Goal: Navigation & Orientation: Find specific page/section

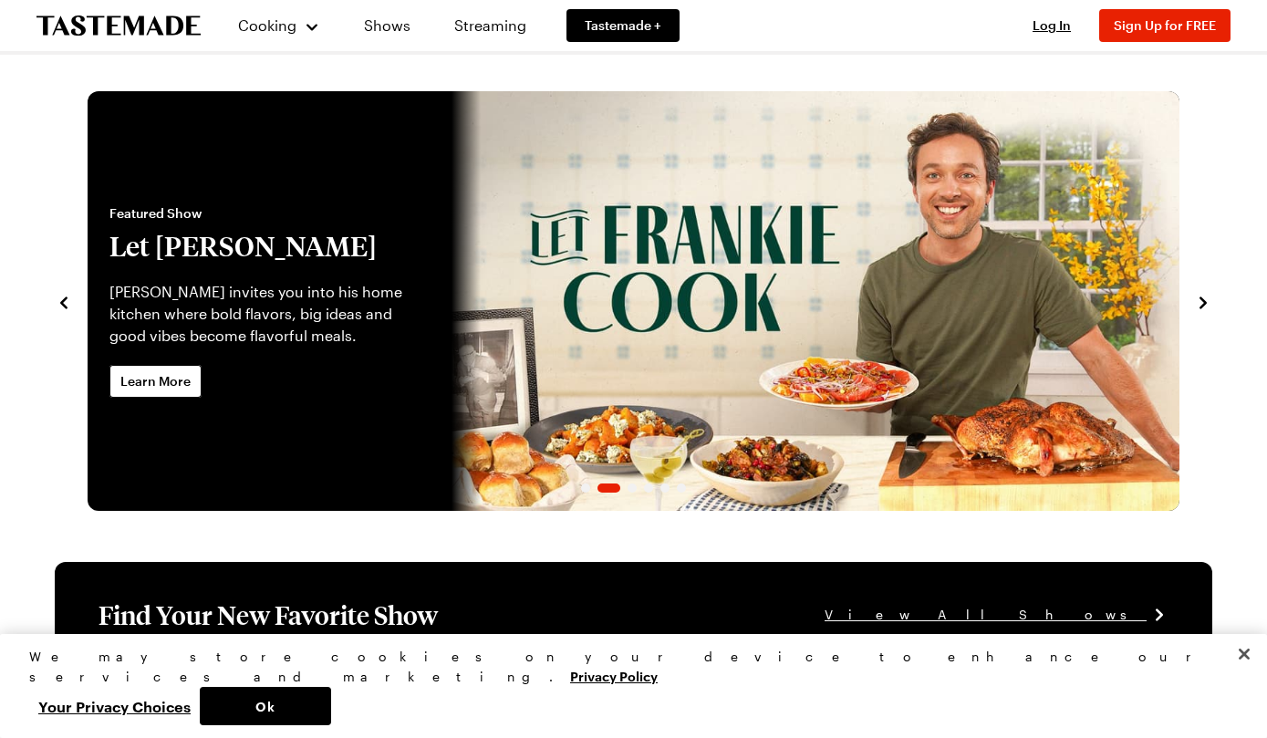
click at [387, 34] on link "Shows" at bounding box center [387, 25] width 83 height 51
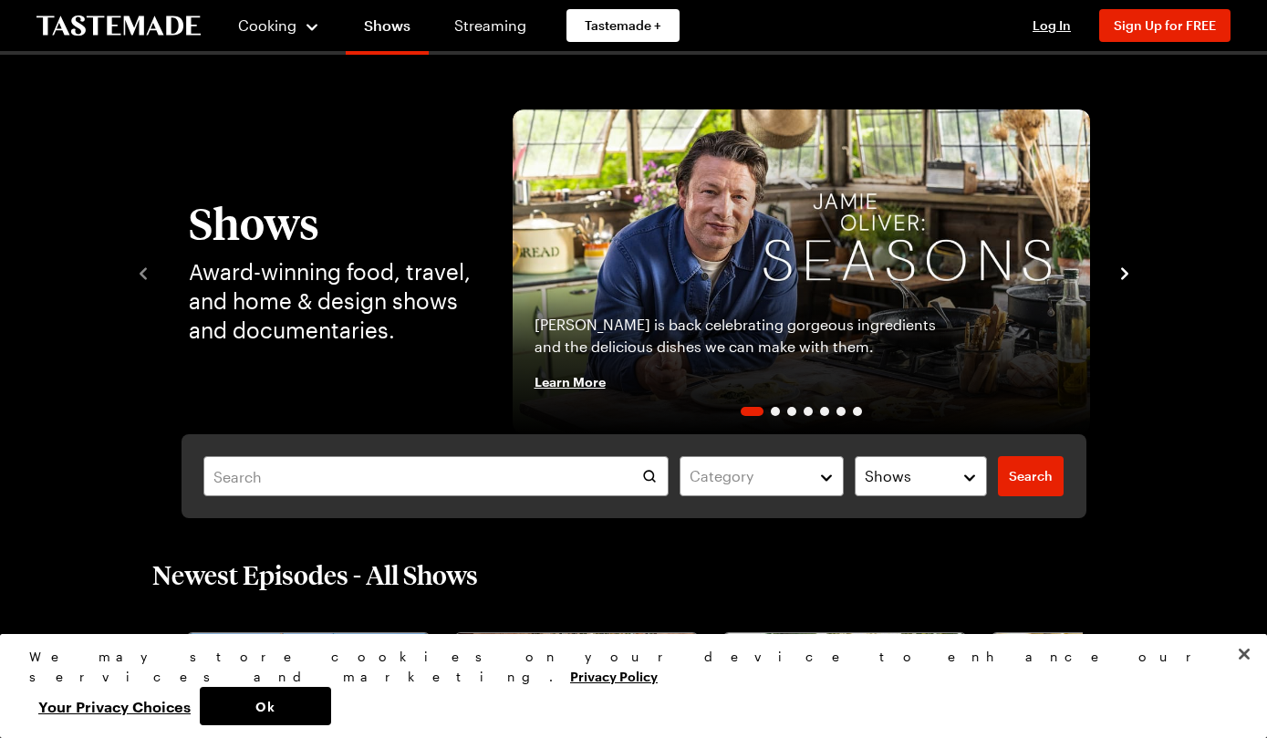
click at [621, 14] on link "Tastemade +" at bounding box center [622, 25] width 113 height 33
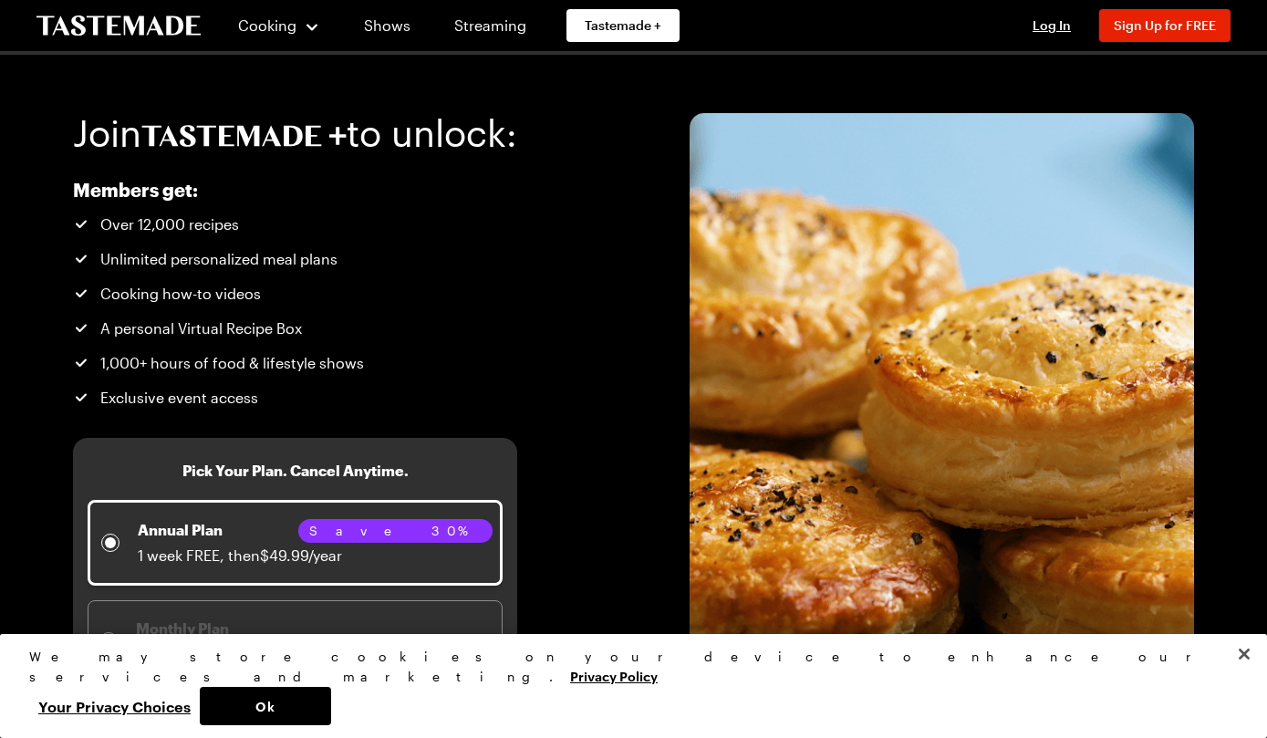
click at [386, 31] on link "Shows" at bounding box center [387, 25] width 83 height 51
click at [382, 44] on link "Shows" at bounding box center [387, 25] width 83 height 51
click at [395, 24] on link "Shows" at bounding box center [387, 25] width 83 height 51
click at [385, 42] on link "Shows" at bounding box center [387, 25] width 83 height 51
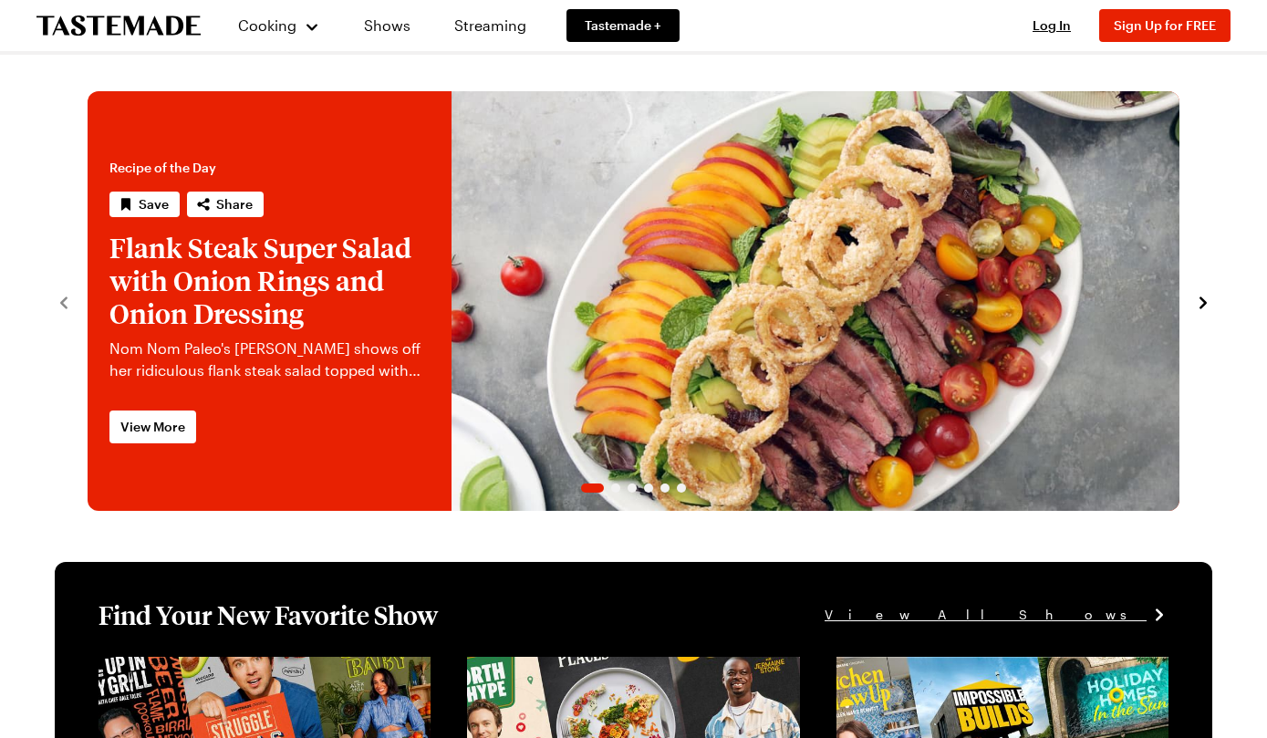
click at [401, 22] on link "Shows" at bounding box center [387, 25] width 83 height 51
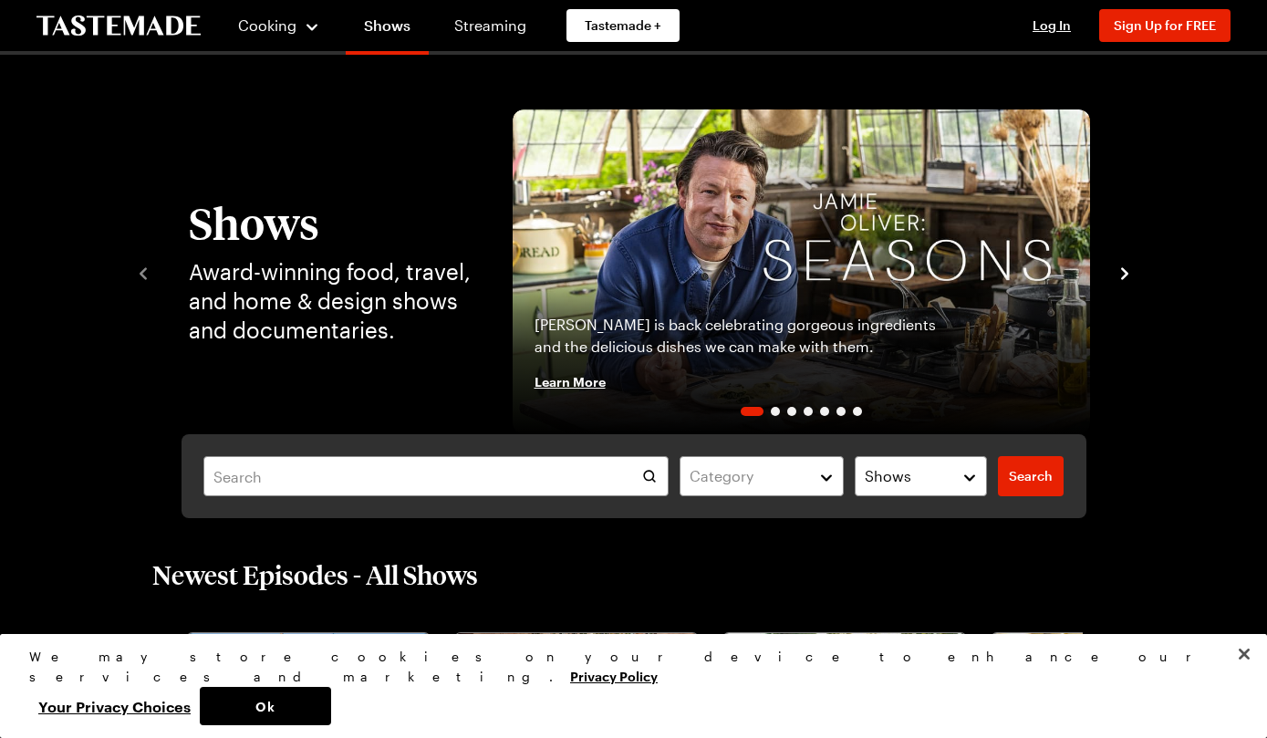
click at [391, 36] on link "Shows" at bounding box center [387, 29] width 83 height 51
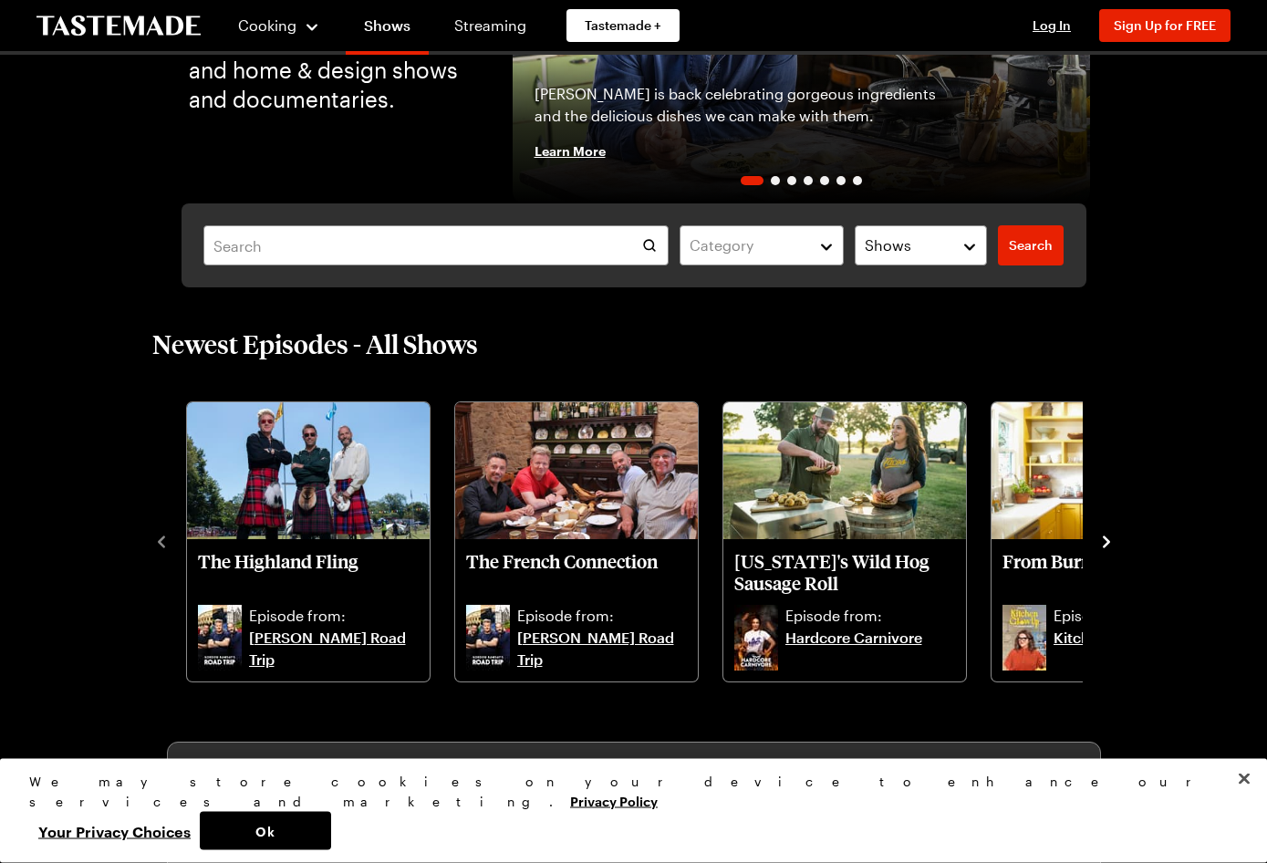
scroll to position [231, 0]
